Goal: Navigation & Orientation: Find specific page/section

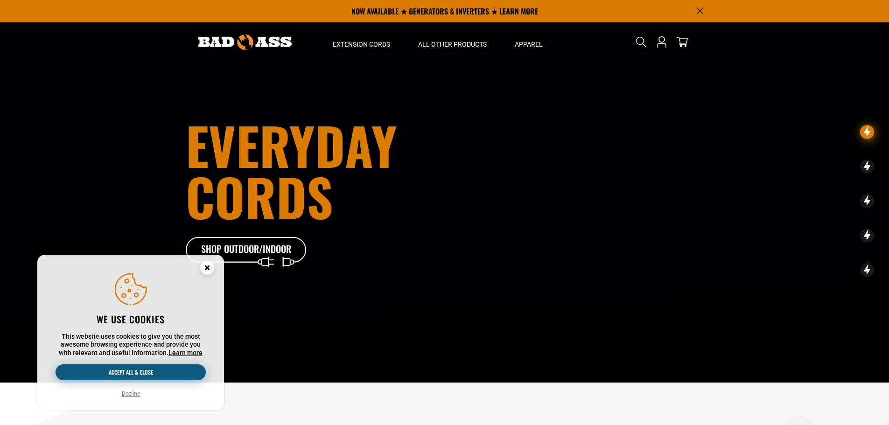
click at [133, 375] on button "Accept all & close" at bounding box center [131, 372] width 150 height 16
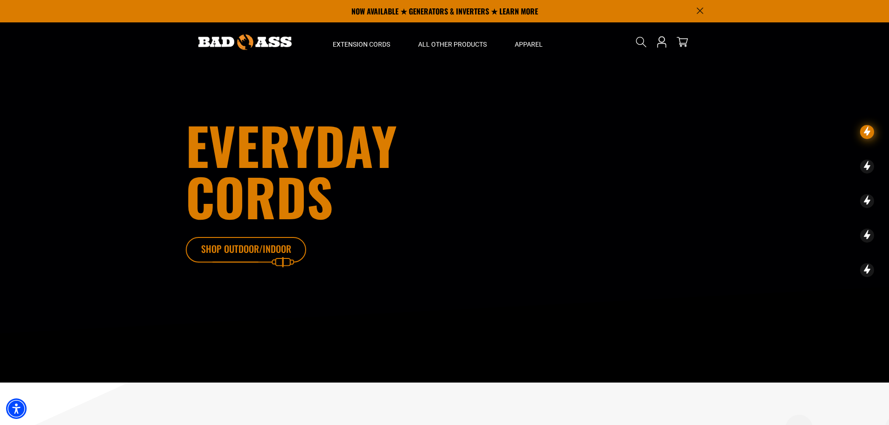
click at [253, 251] on icon at bounding box center [260, 252] width 121 height 30
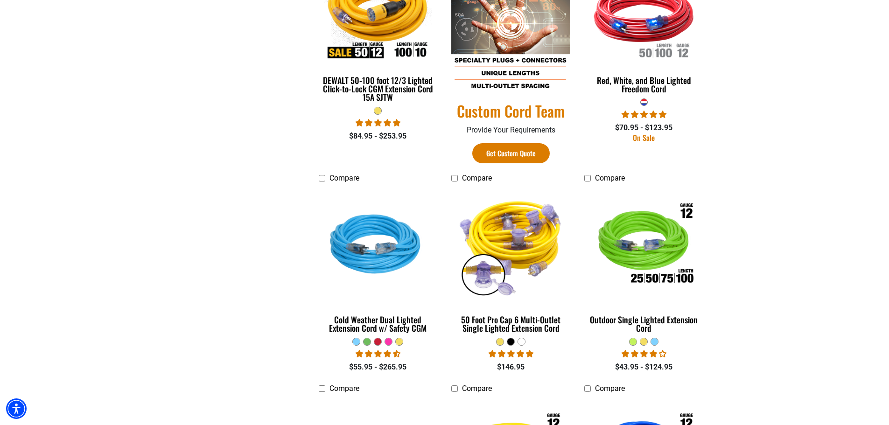
scroll to position [560, 0]
